Goal: Task Accomplishment & Management: Use online tool/utility

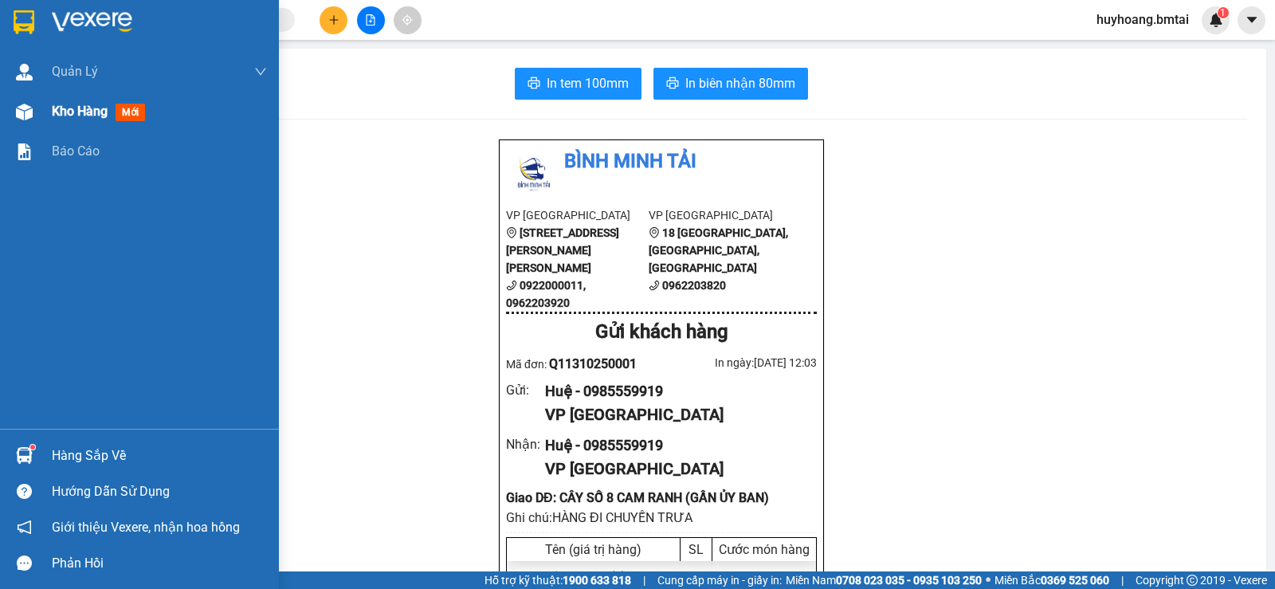
click at [82, 117] on span "Kho hàng" at bounding box center [80, 111] width 56 height 15
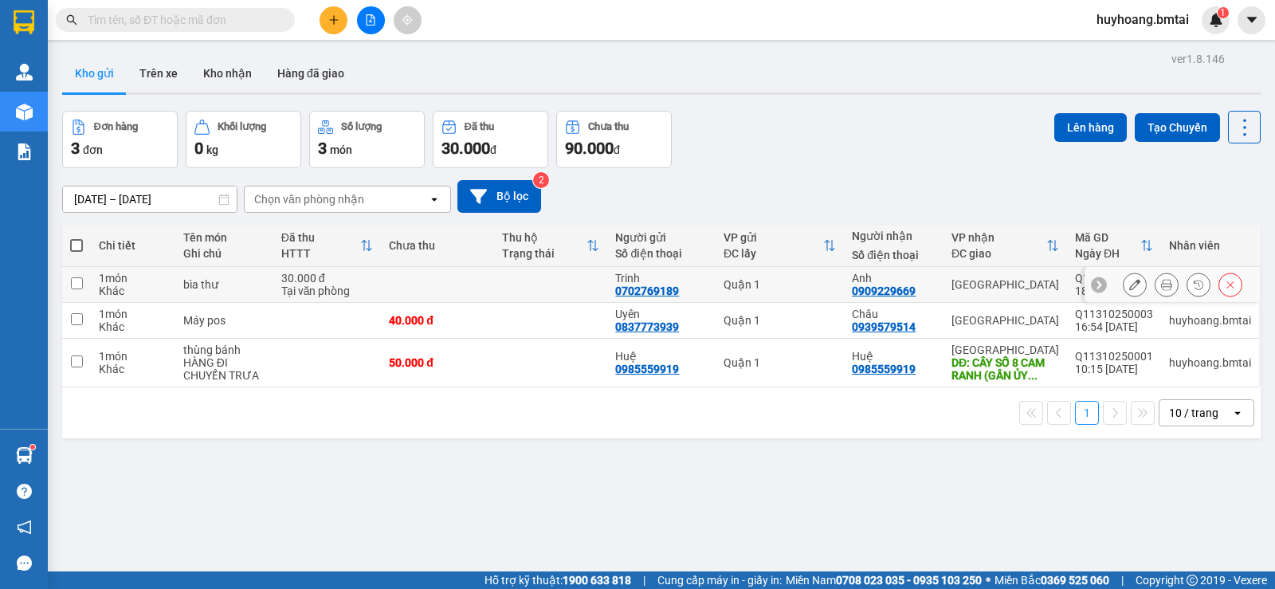
click at [1161, 290] on icon at bounding box center [1166, 284] width 11 height 11
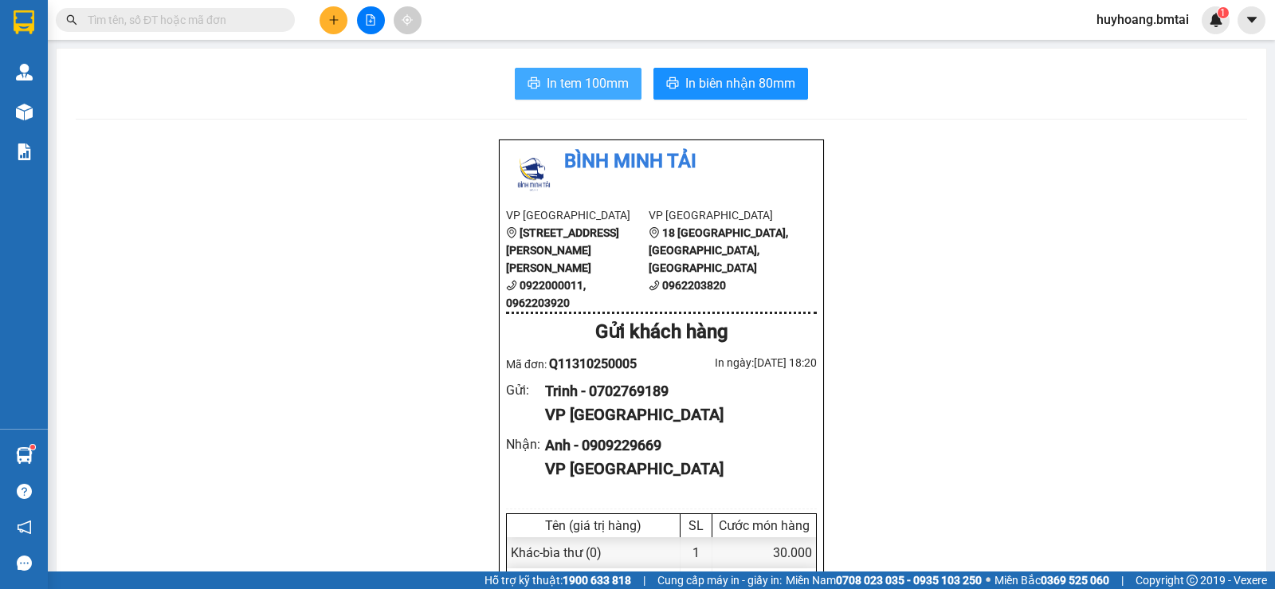
click at [554, 81] on span "In tem 100mm" at bounding box center [588, 83] width 82 height 20
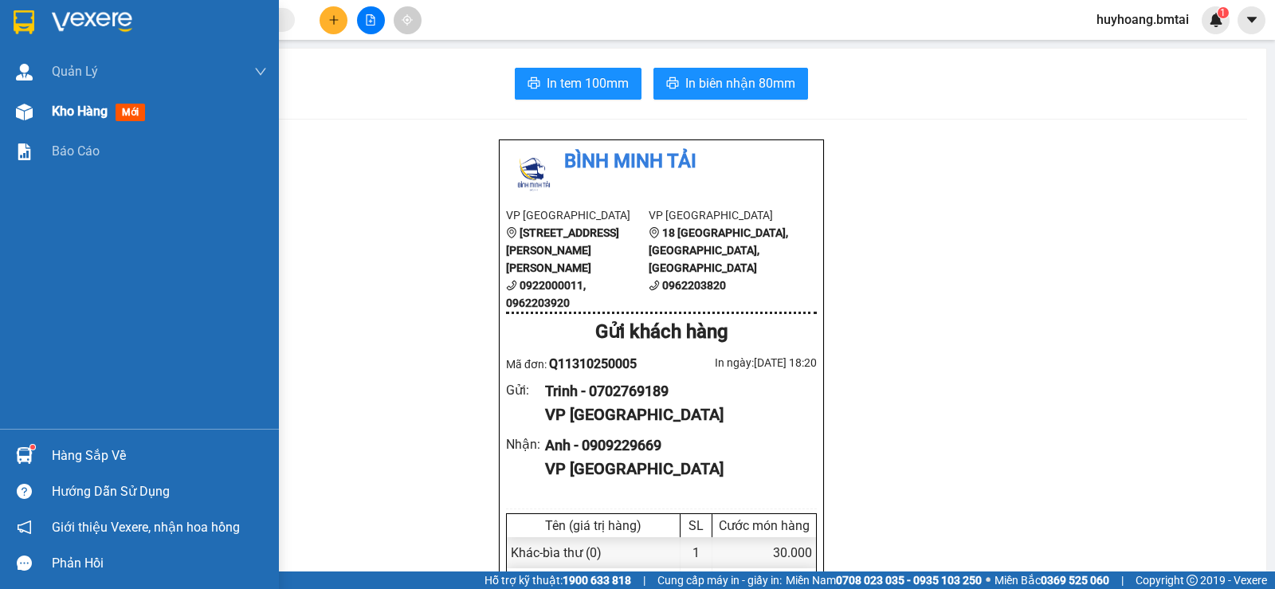
click at [77, 120] on div "Kho hàng mới" at bounding box center [102, 111] width 100 height 20
